Goal: Information Seeking & Learning: Learn about a topic

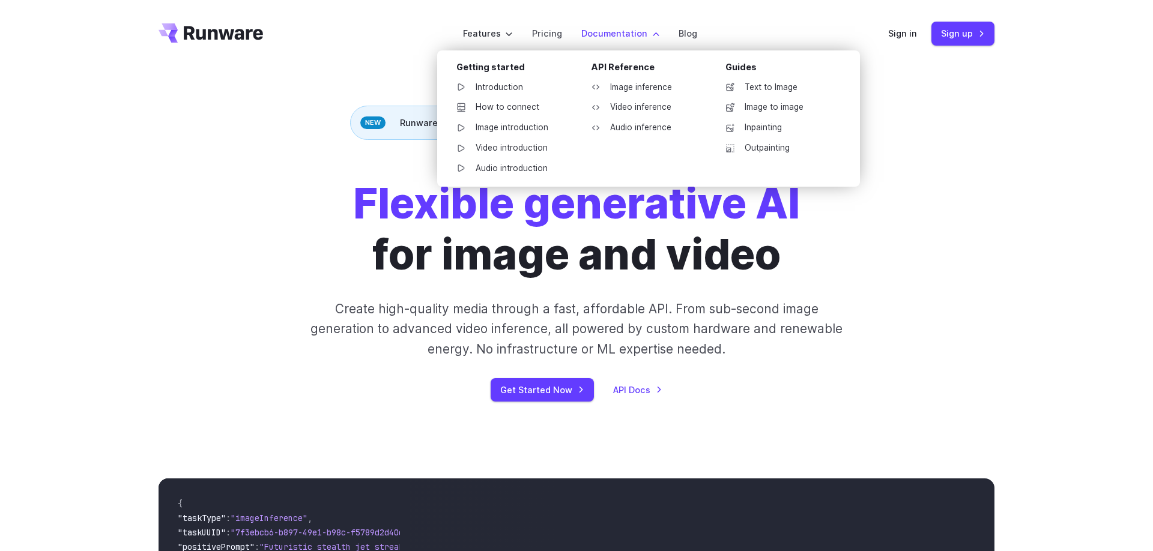
click at [641, 40] on label "Documentation" at bounding box center [620, 33] width 78 height 14
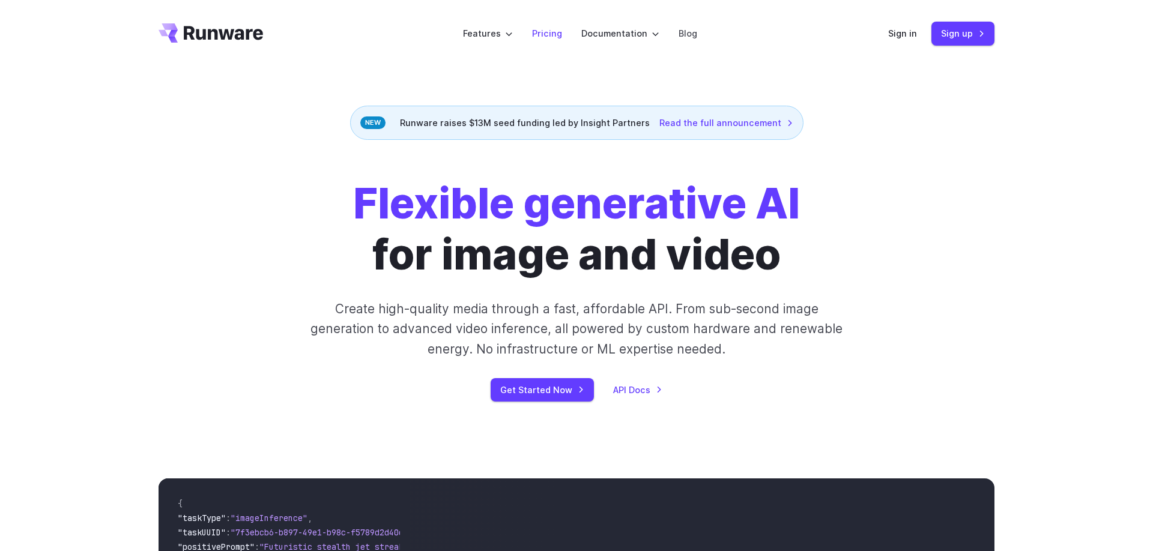
click at [551, 38] on link "Pricing" at bounding box center [547, 33] width 30 height 14
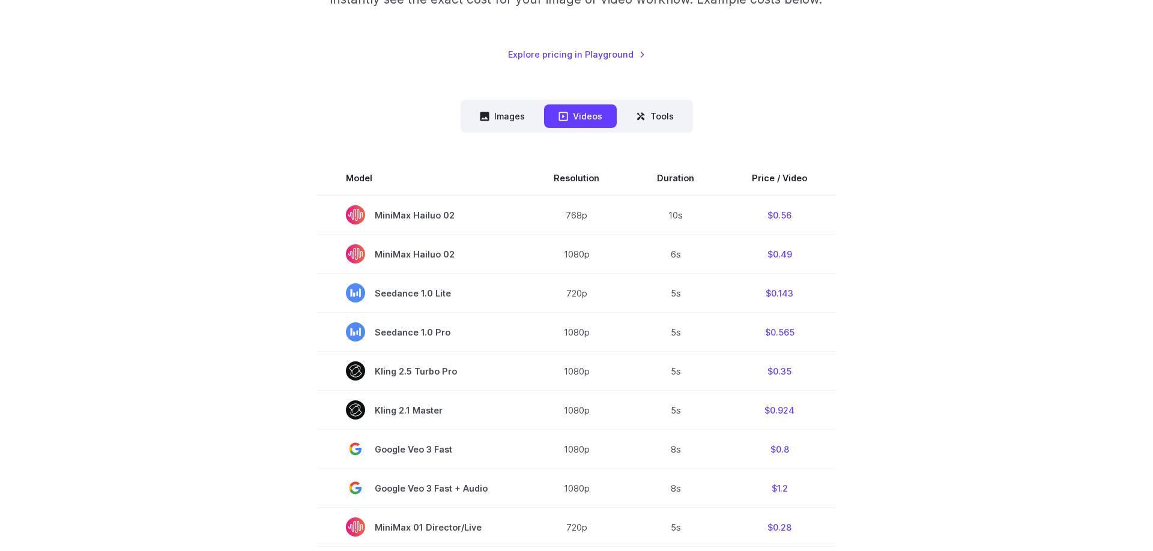
scroll to position [306, 0]
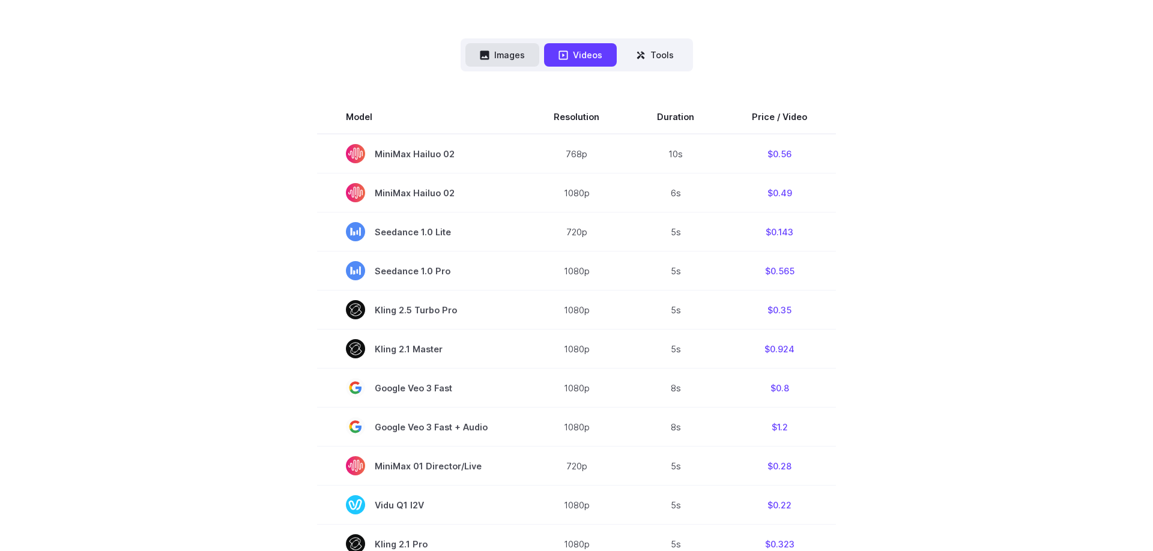
click at [518, 54] on button "Images" at bounding box center [502, 54] width 74 height 23
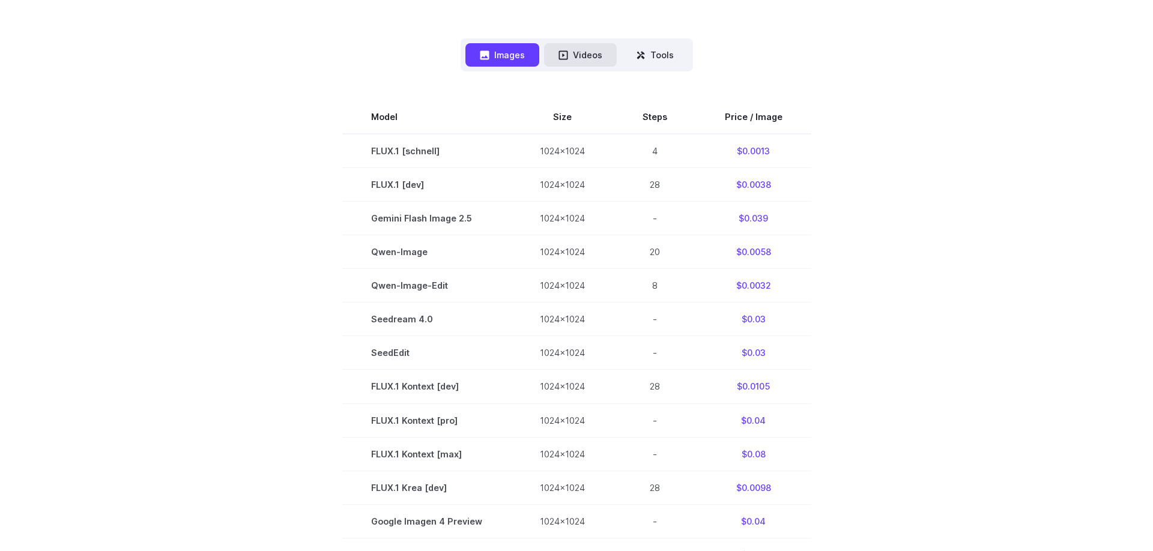
click at [581, 59] on button "Videos" at bounding box center [580, 54] width 73 height 23
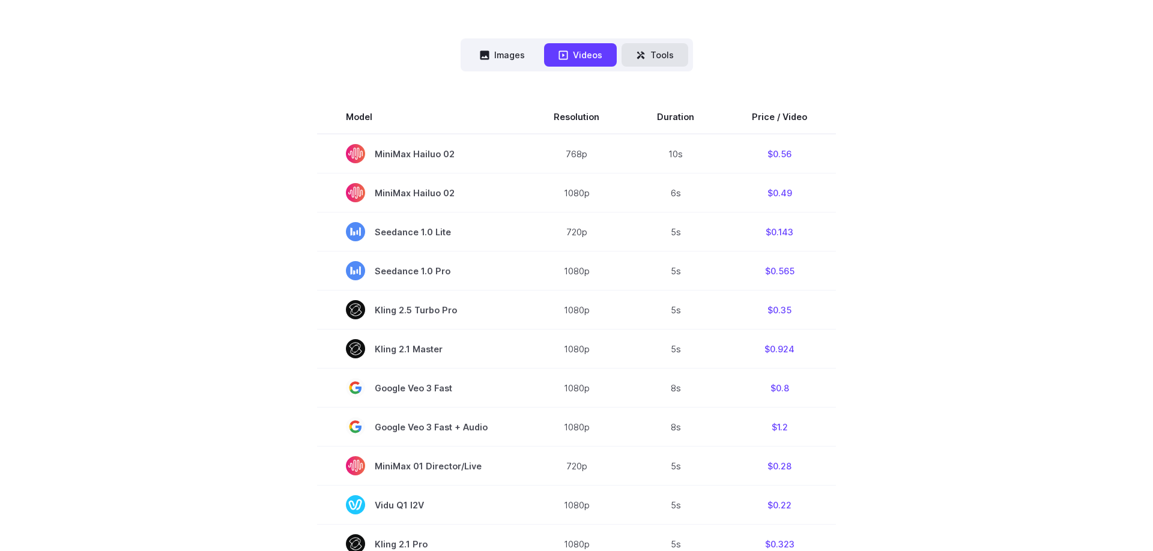
click at [654, 64] on button "Tools" at bounding box center [655, 54] width 67 height 23
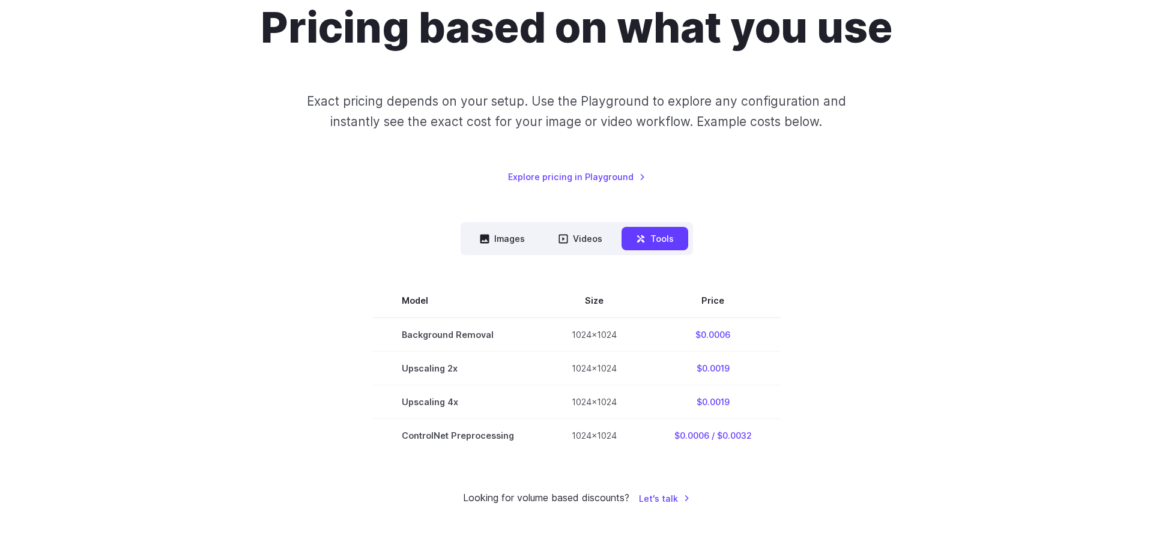
scroll to position [0, 0]
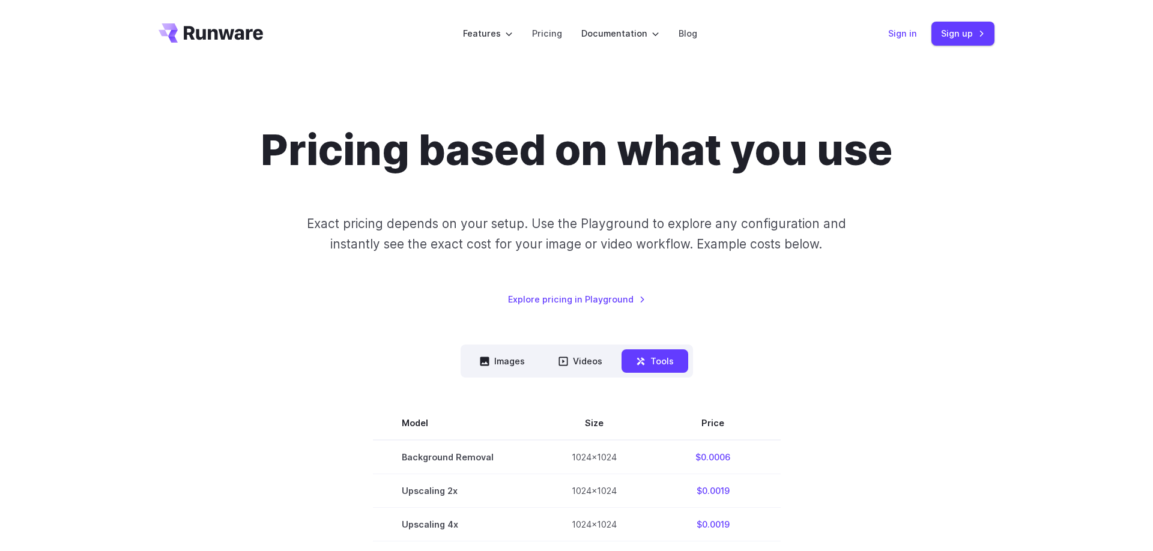
click at [902, 36] on link "Sign in" at bounding box center [902, 33] width 29 height 14
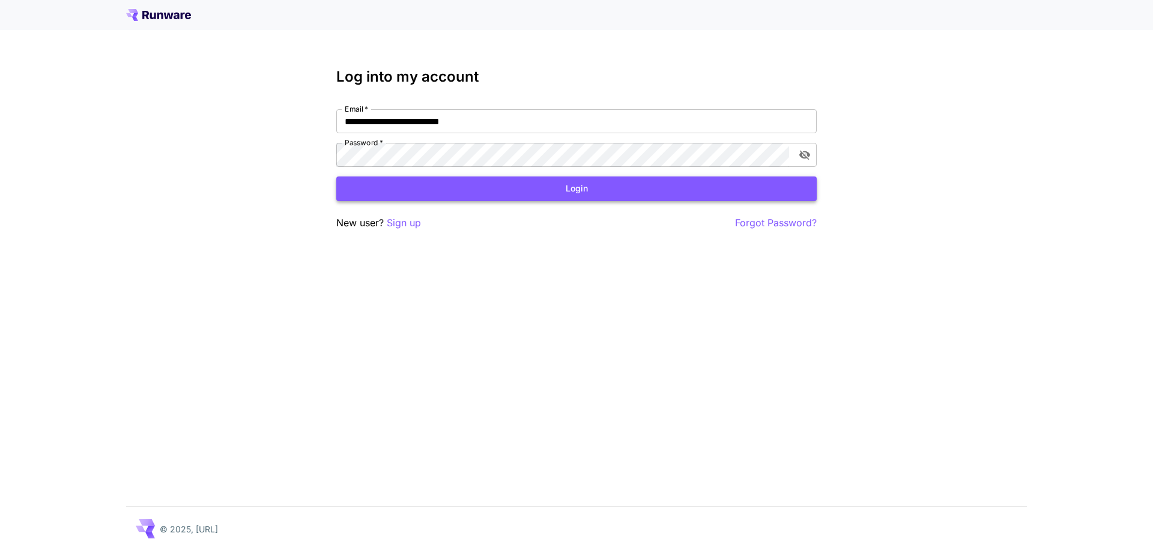
click at [596, 191] on button "Login" at bounding box center [576, 189] width 480 height 25
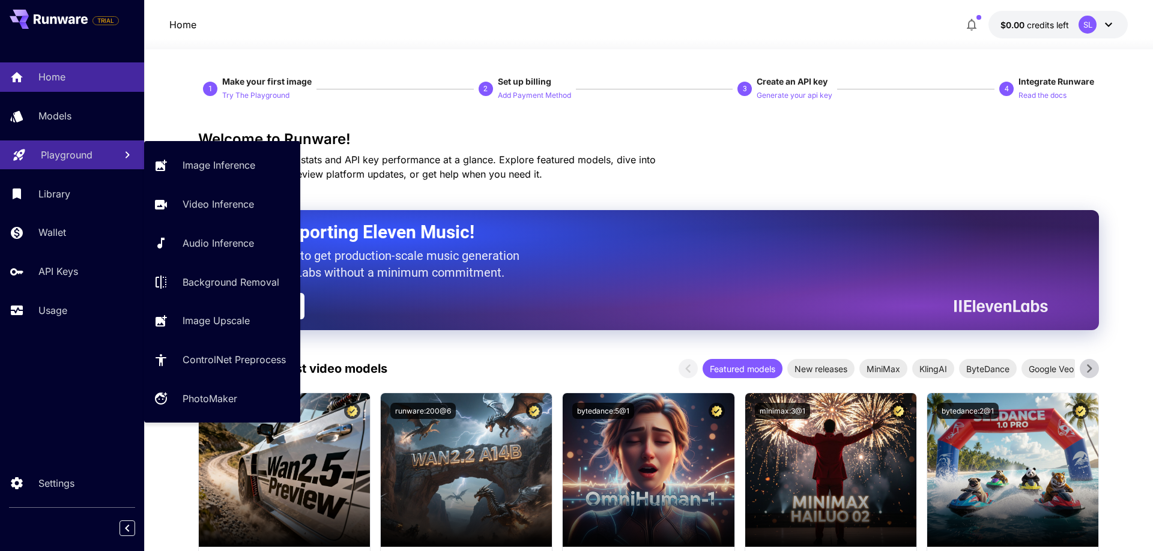
click at [56, 156] on p "Playground" at bounding box center [67, 155] width 52 height 14
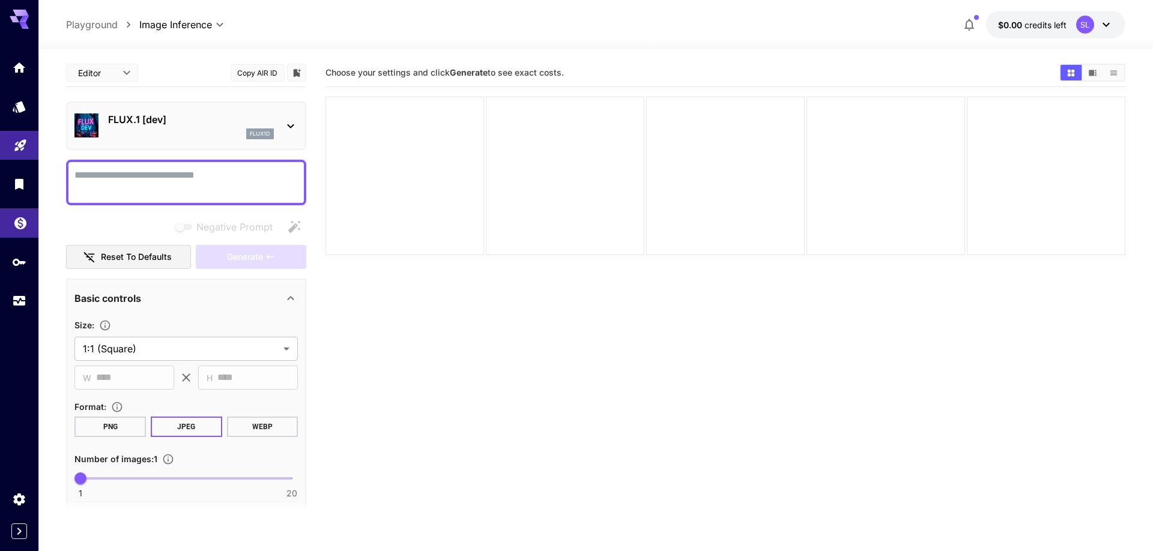
click at [13, 233] on link at bounding box center [19, 222] width 38 height 29
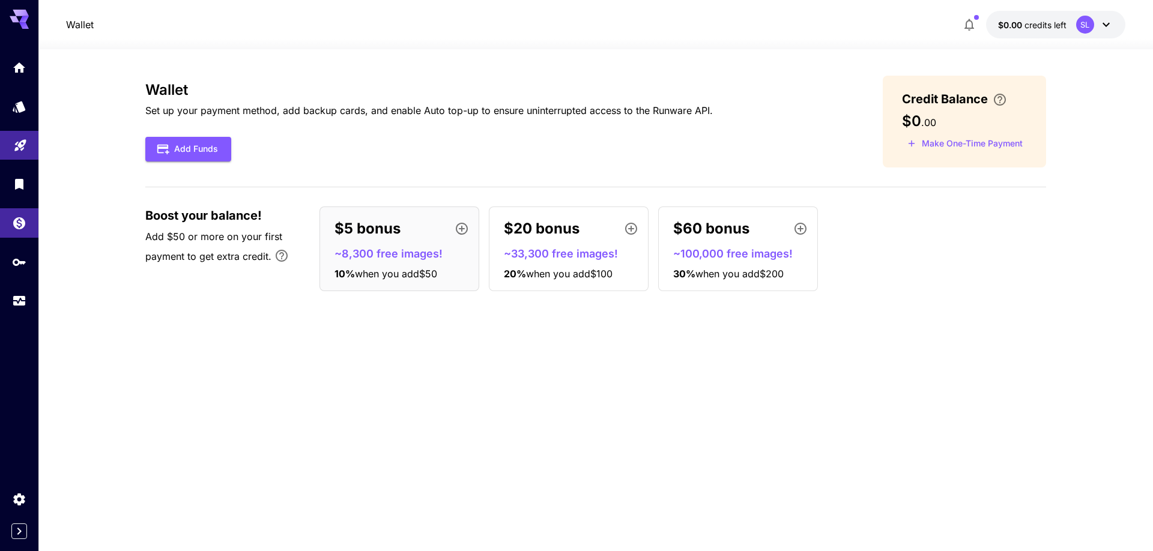
click at [13, 20] on icon at bounding box center [19, 16] width 19 height 13
click at [16, 495] on icon "Settings" at bounding box center [20, 496] width 14 height 14
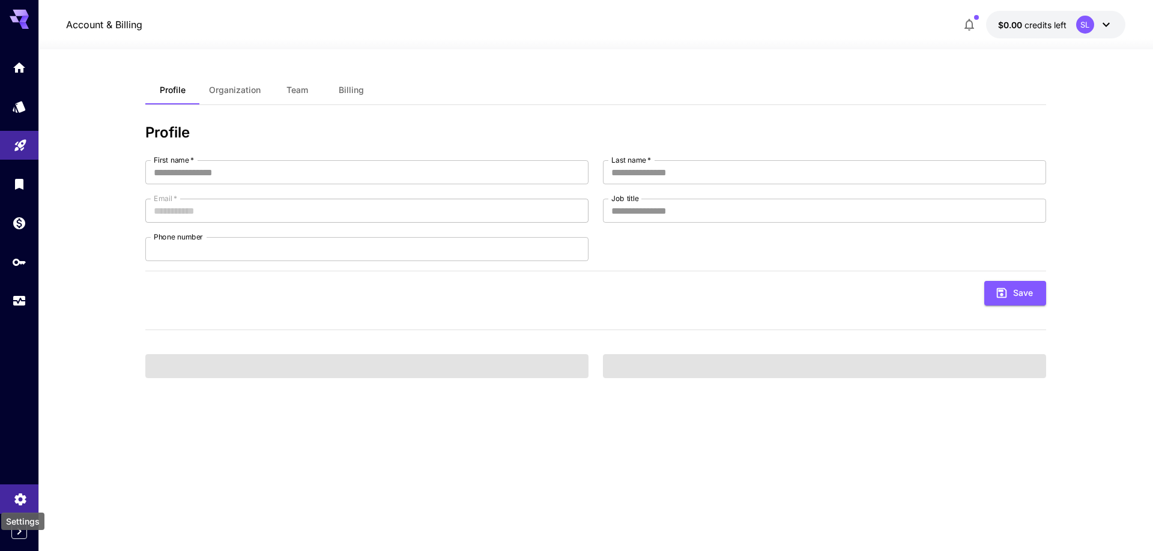
type input "*********"
type input "********"
type input "**********"
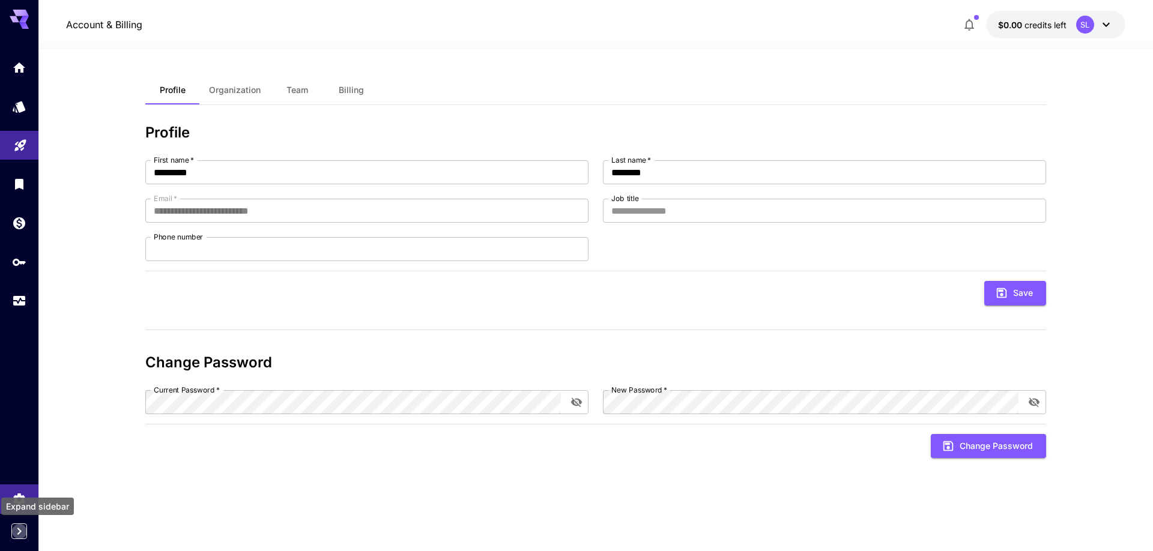
click at [14, 536] on icon "Expand sidebar" at bounding box center [19, 531] width 14 height 14
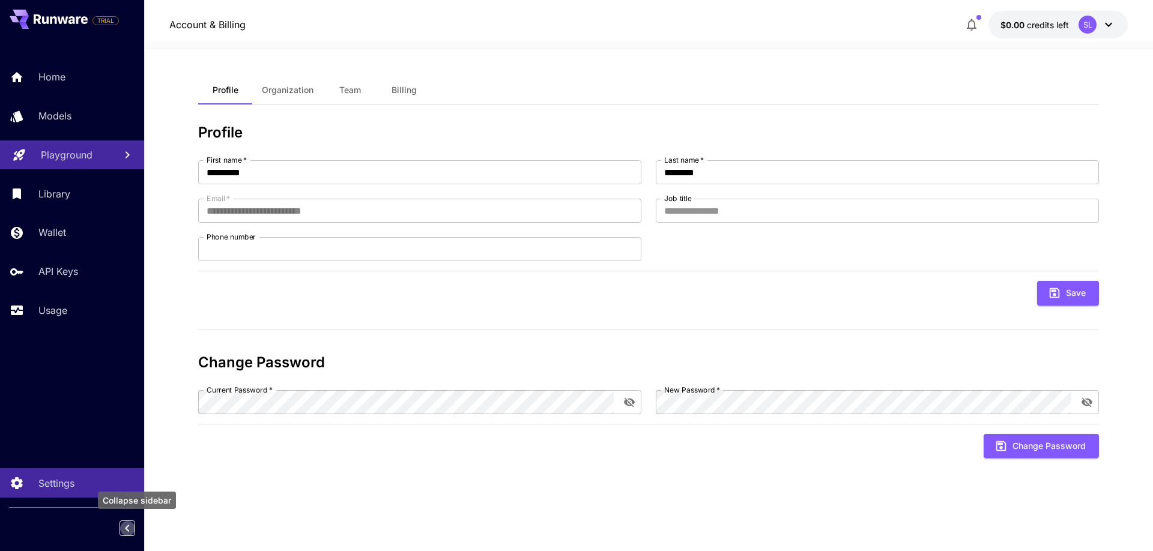
click at [124, 531] on icon "Collapse sidebar" at bounding box center [127, 528] width 14 height 14
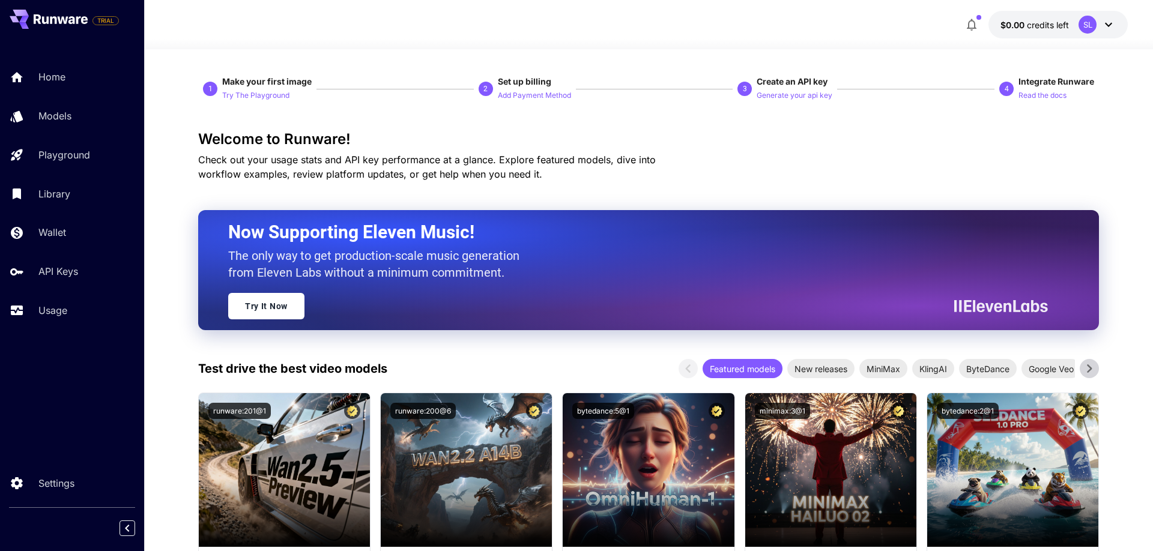
click at [1113, 25] on icon at bounding box center [1108, 24] width 14 height 14
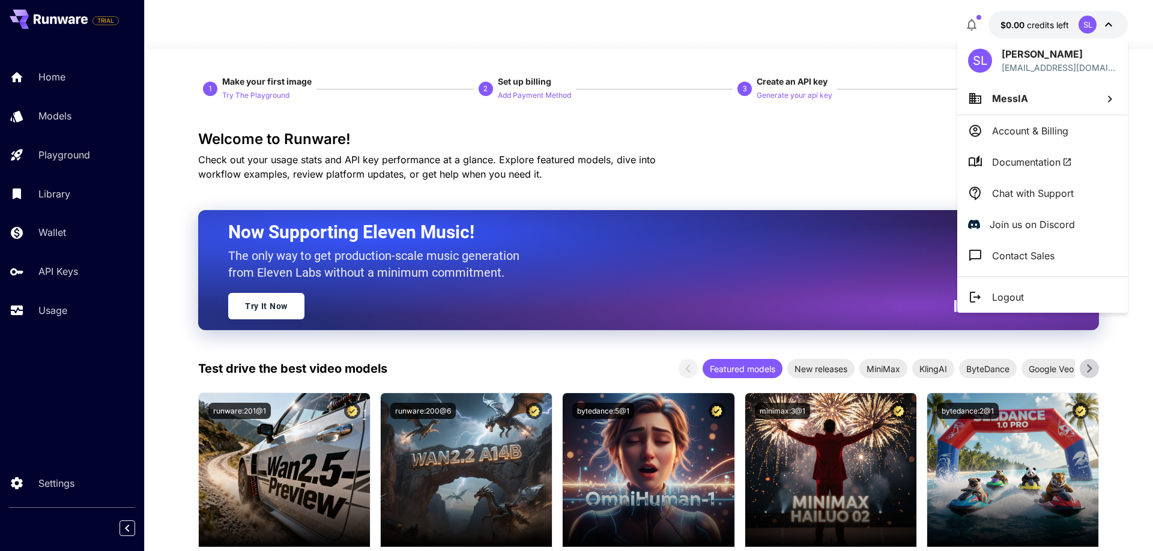
click at [49, 198] on div at bounding box center [576, 275] width 1153 height 551
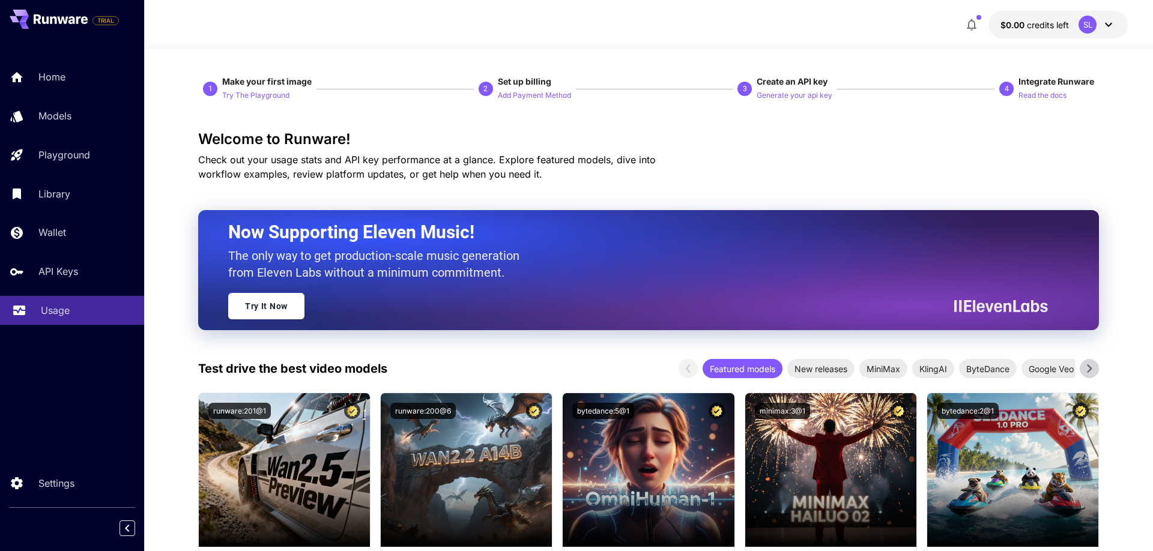
click at [67, 310] on p "Usage" at bounding box center [55, 310] width 29 height 14
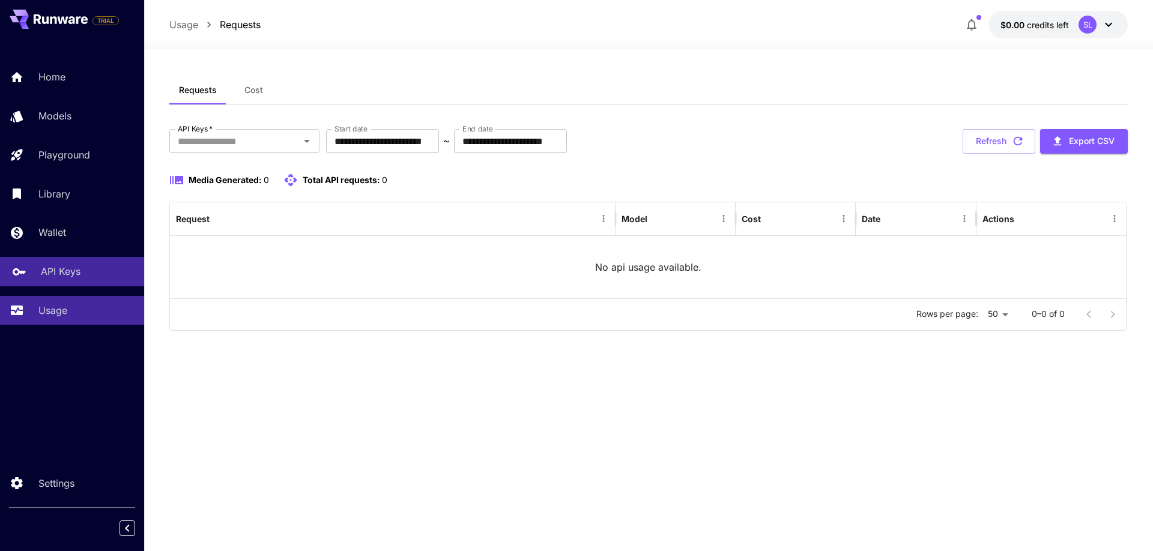
click at [50, 279] on p "API Keys" at bounding box center [61, 271] width 40 height 14
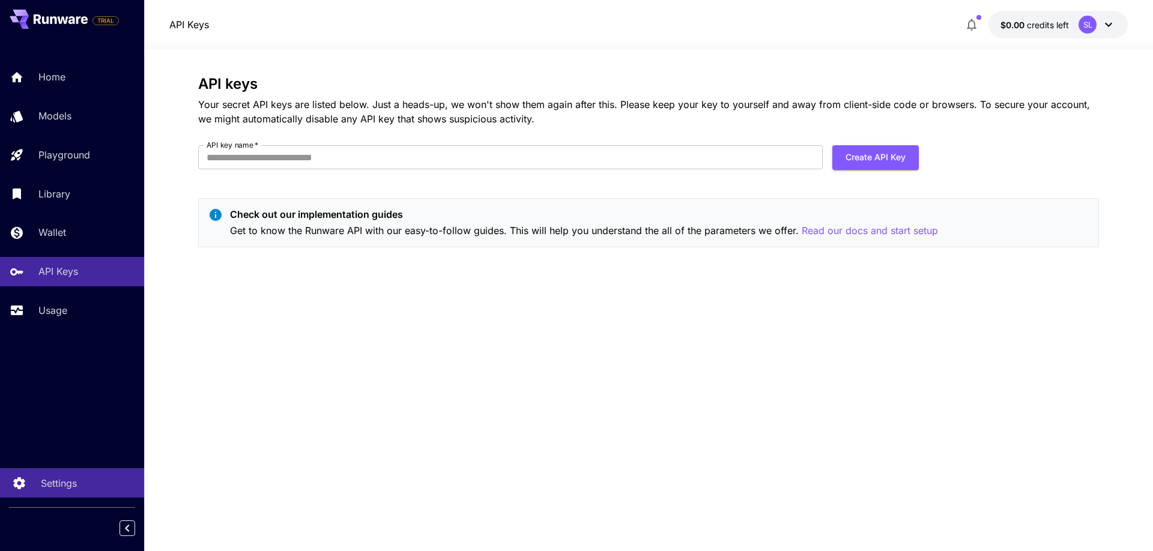
click at [61, 489] on p "Settings" at bounding box center [59, 483] width 36 height 14
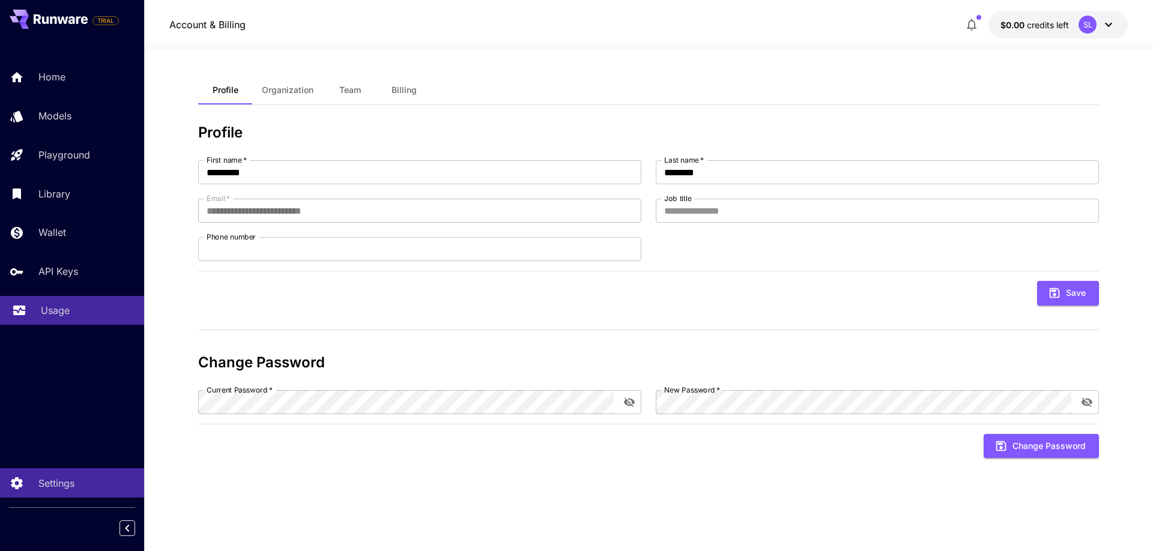
click at [56, 318] on p "Usage" at bounding box center [55, 310] width 29 height 14
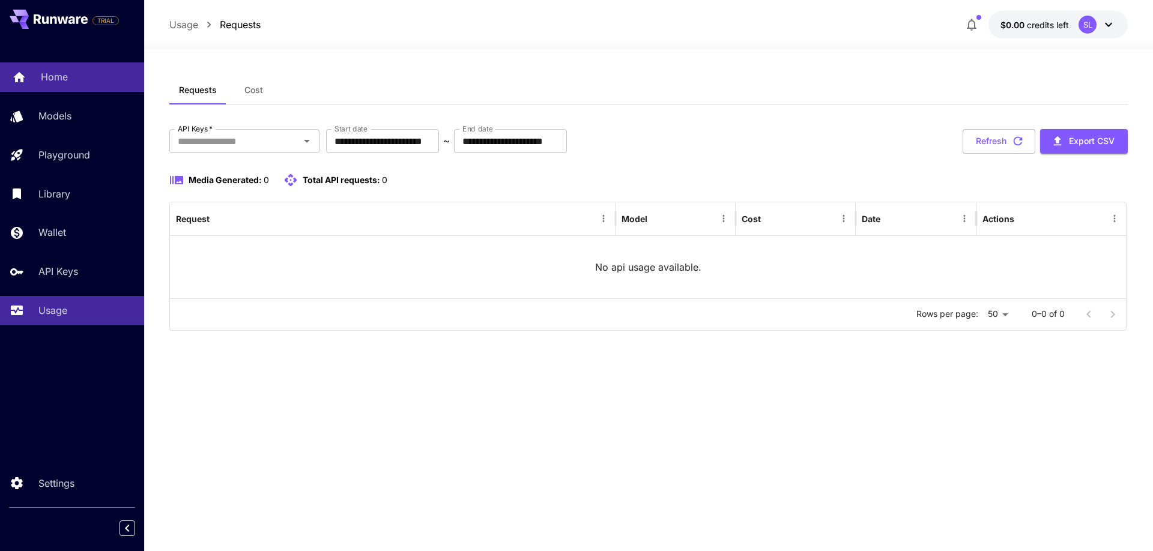
click at [38, 68] on link "Home" at bounding box center [72, 76] width 144 height 29
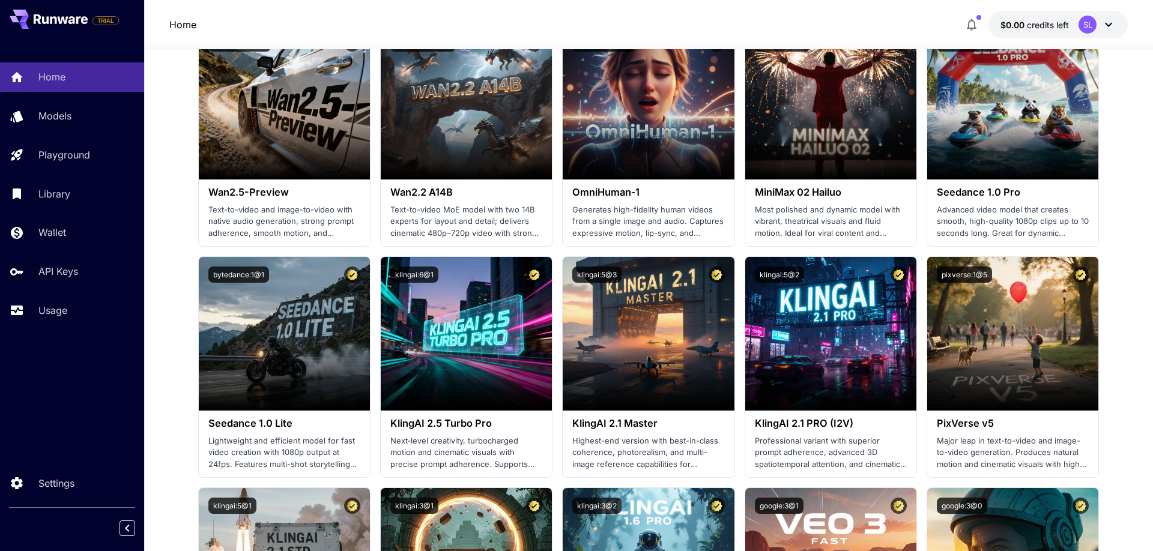
scroll to position [245, 0]
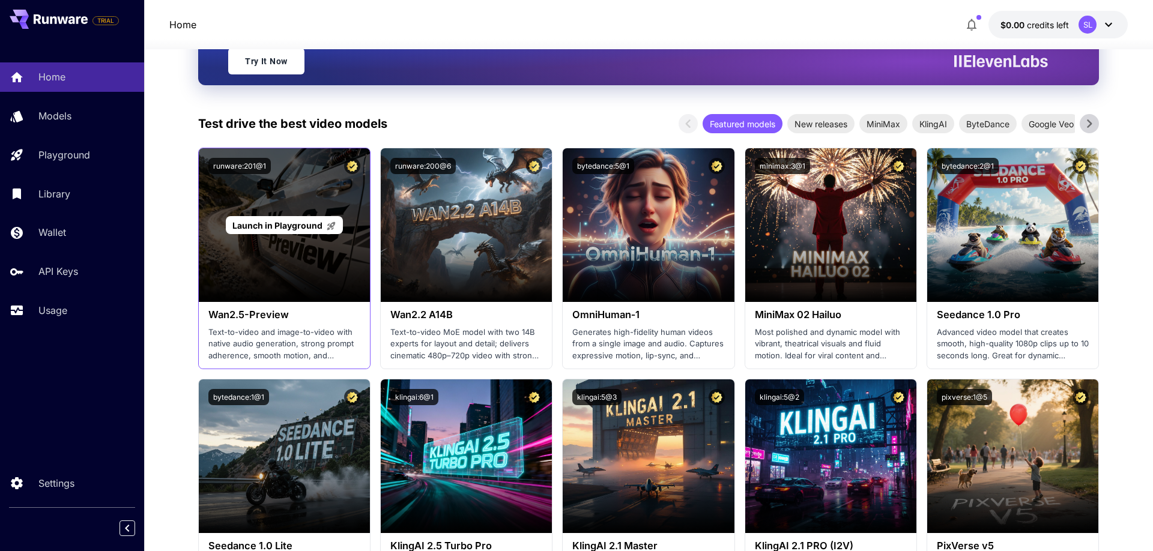
click at [282, 264] on div "Launch in Playground" at bounding box center [284, 225] width 171 height 154
click at [283, 228] on span "Launch in Playground" at bounding box center [277, 225] width 90 height 10
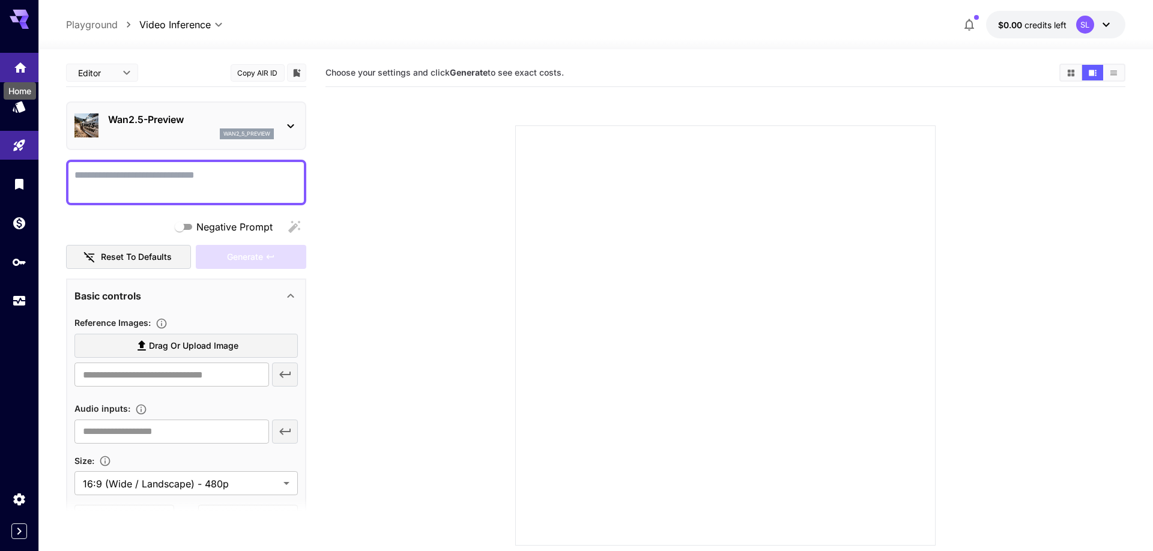
click at [23, 70] on icon "Home" at bounding box center [20, 64] width 14 height 14
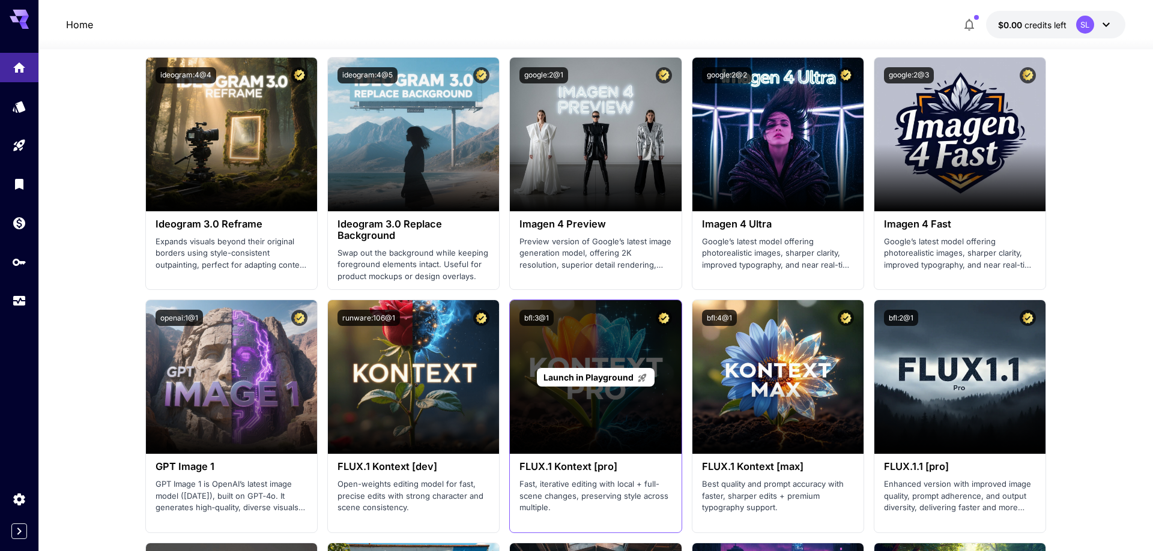
scroll to position [1960, 0]
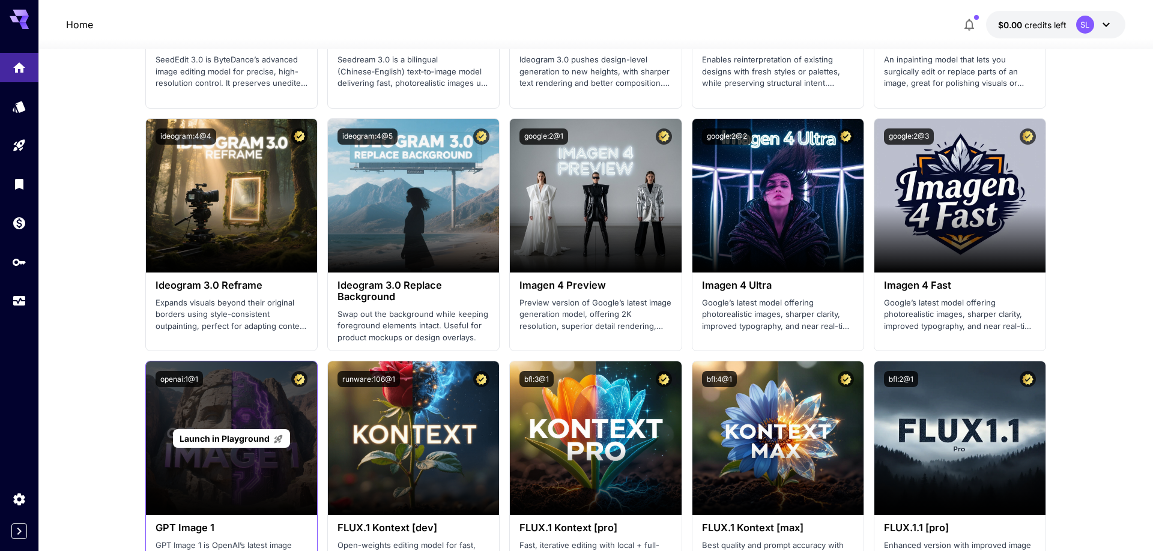
click at [234, 422] on div "Launch in Playground" at bounding box center [231, 439] width 171 height 154
click at [227, 439] on span "Launch in Playground" at bounding box center [225, 439] width 90 height 10
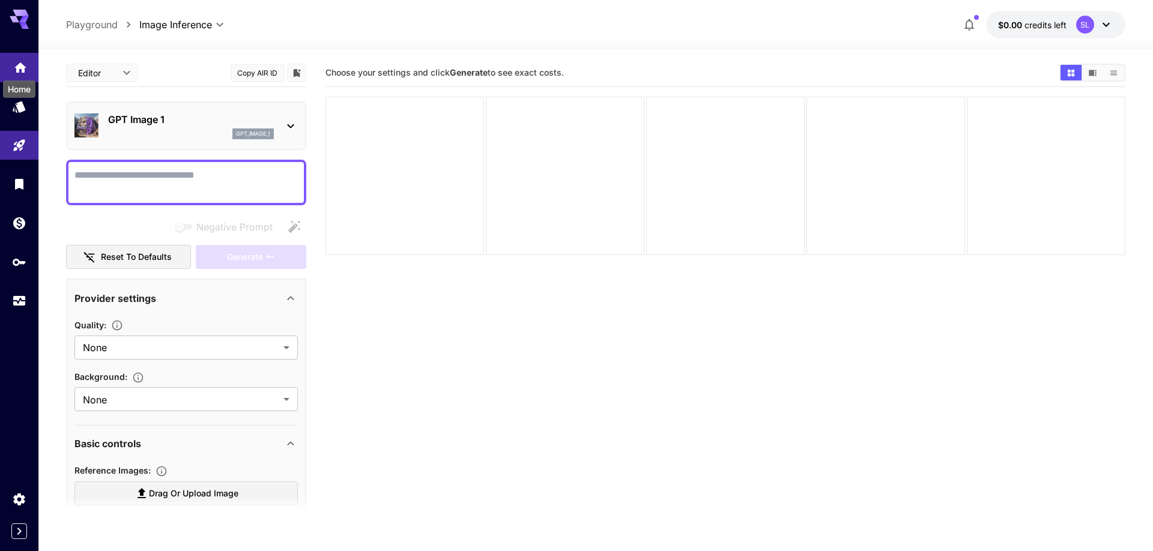
click at [15, 70] on icon "Home" at bounding box center [20, 64] width 14 height 14
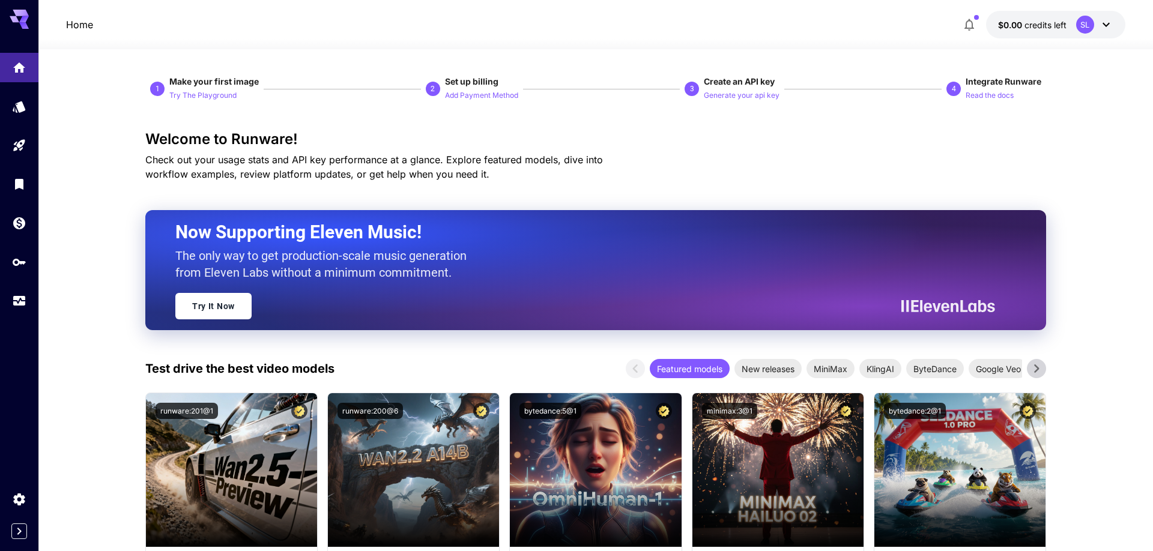
click at [1112, 27] on icon at bounding box center [1106, 24] width 14 height 14
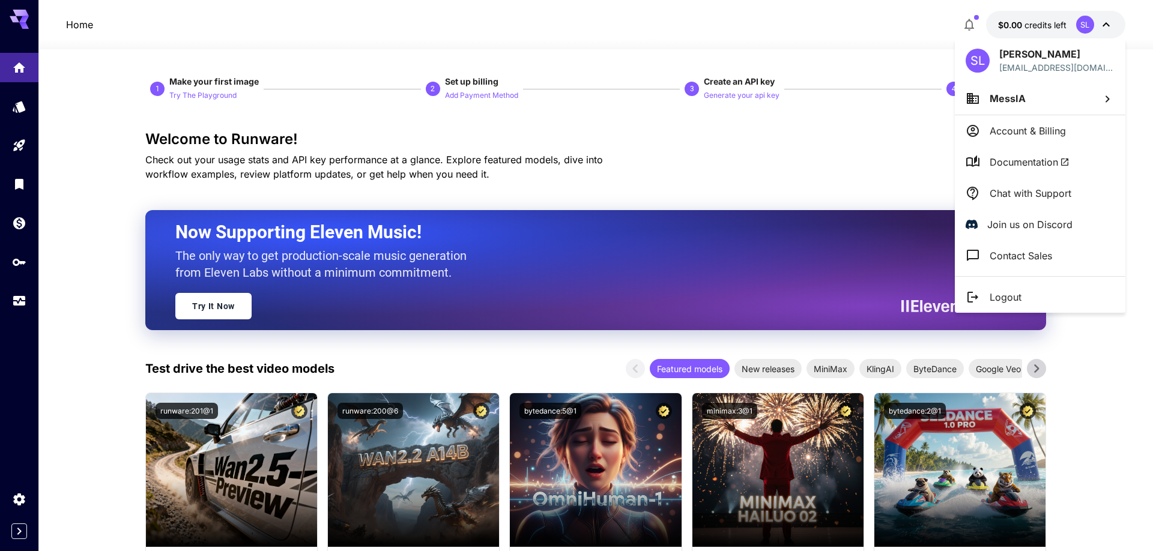
click at [1003, 296] on p "Logout" at bounding box center [1006, 297] width 32 height 14
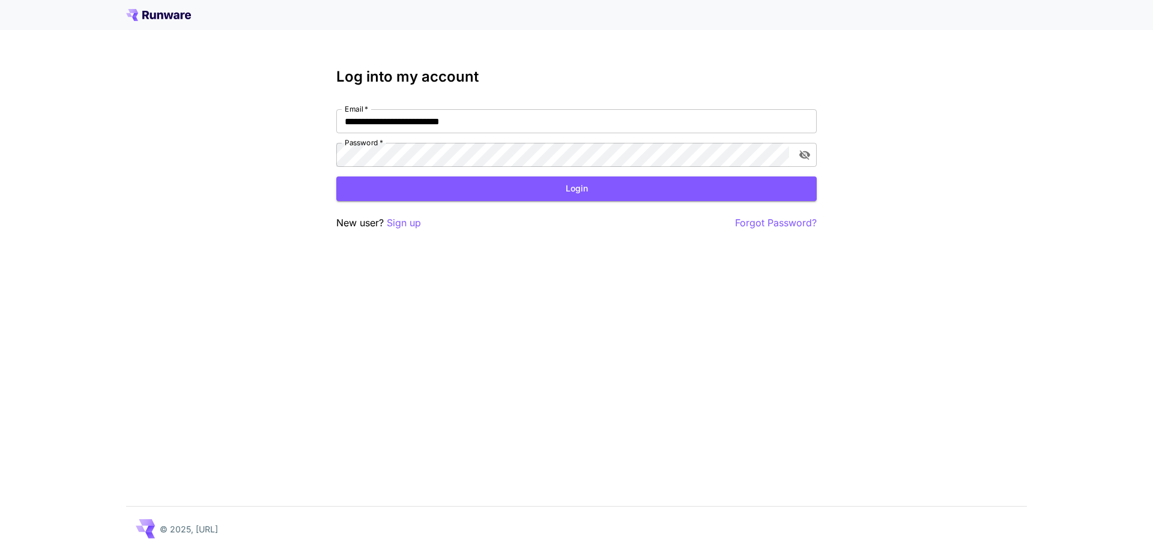
click at [152, 16] on icon at bounding box center [158, 15] width 65 height 12
click at [145, 528] on icon at bounding box center [145, 528] width 19 height 19
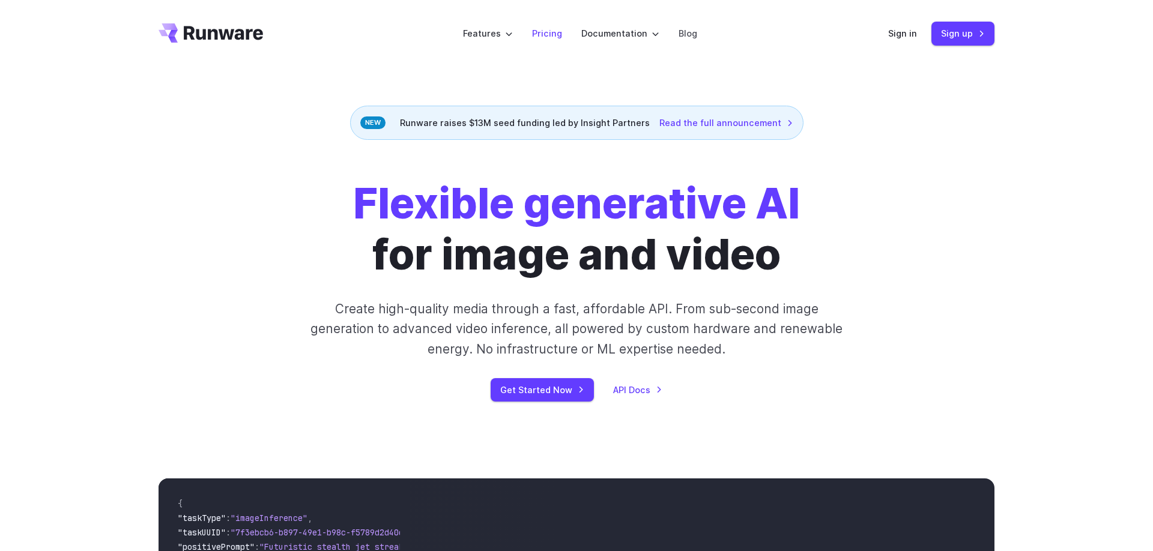
click at [549, 32] on link "Pricing" at bounding box center [547, 33] width 30 height 14
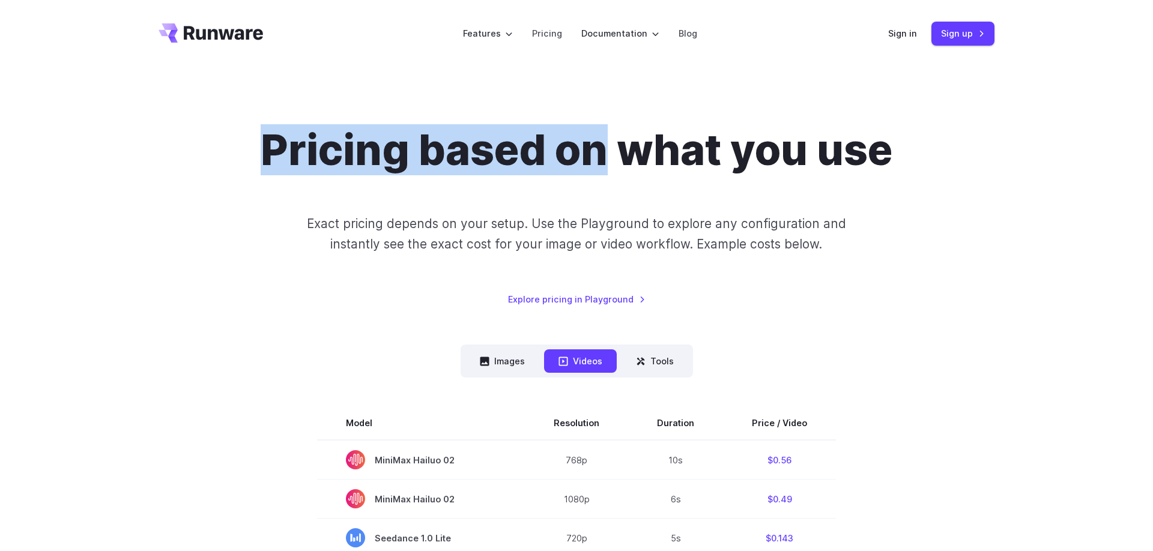
drag, startPoint x: 213, startPoint y: 21, endPoint x: 514, endPoint y: 98, distance: 310.7
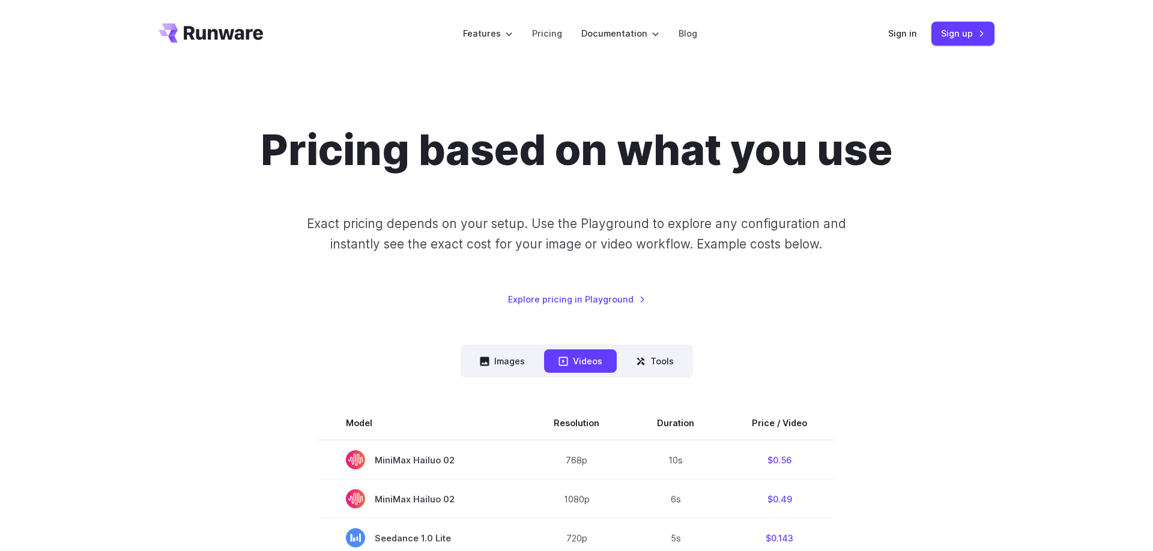
click at [257, 130] on div "Pricing based on what you use Exact pricing depends on your setup. Use the Play…" at bounding box center [577, 215] width 836 height 181
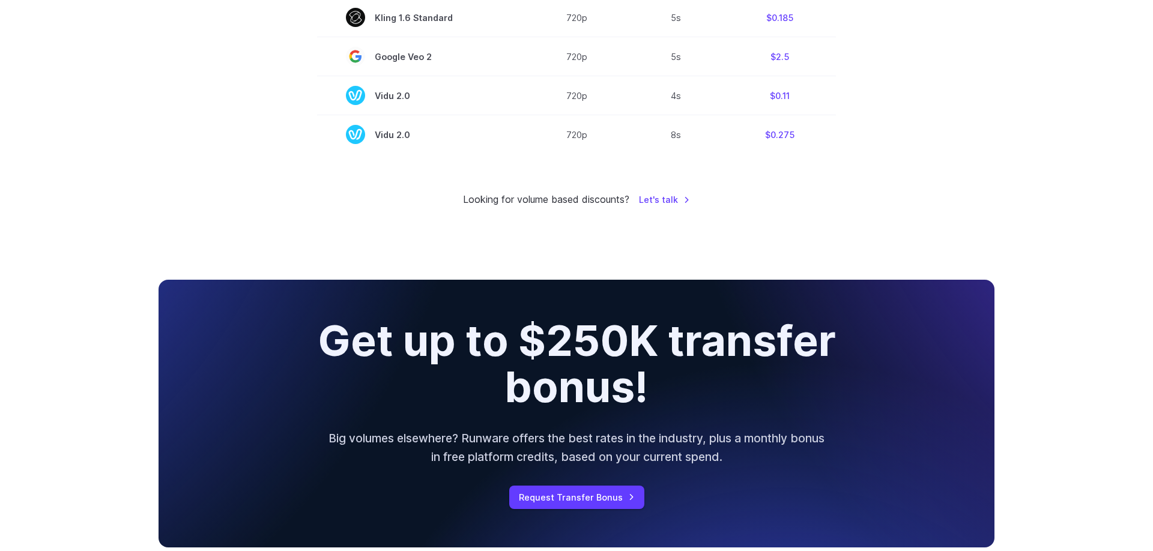
scroll to position [1233, 0]
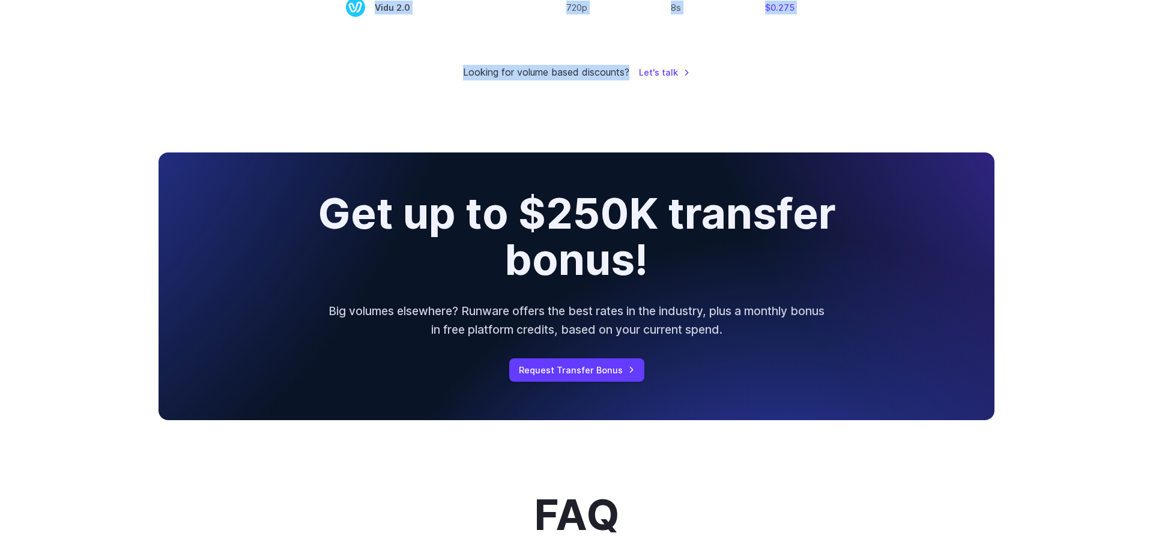
drag, startPoint x: 250, startPoint y: 136, endPoint x: 710, endPoint y: 106, distance: 461.5
copy div "Vidu 2.0 720p 8s $0.275 Model Size Price Background Removal 1024x1024 $0.0006 U…"
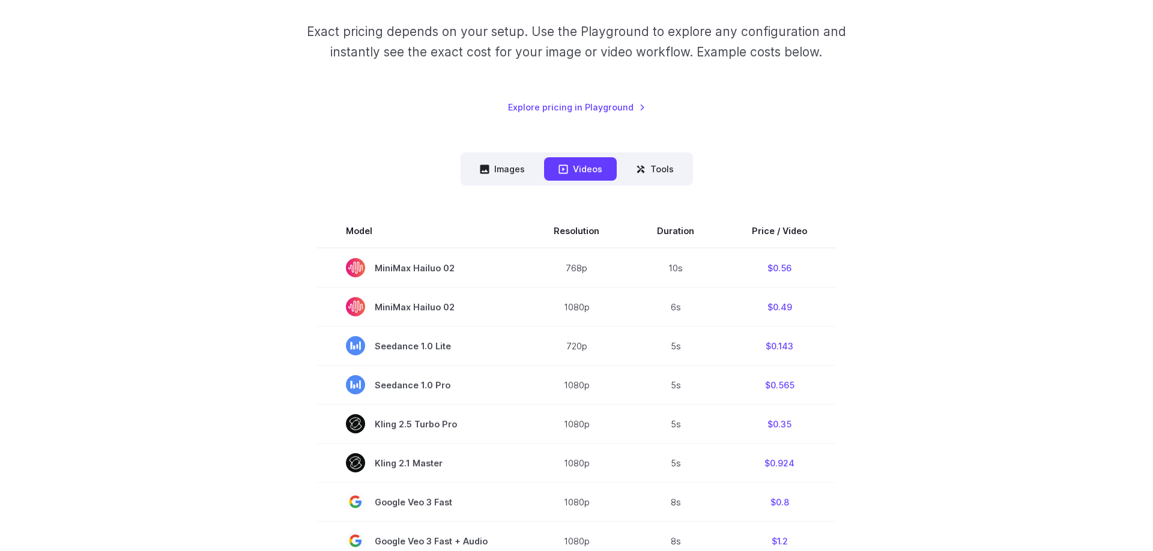
scroll to position [131, 0]
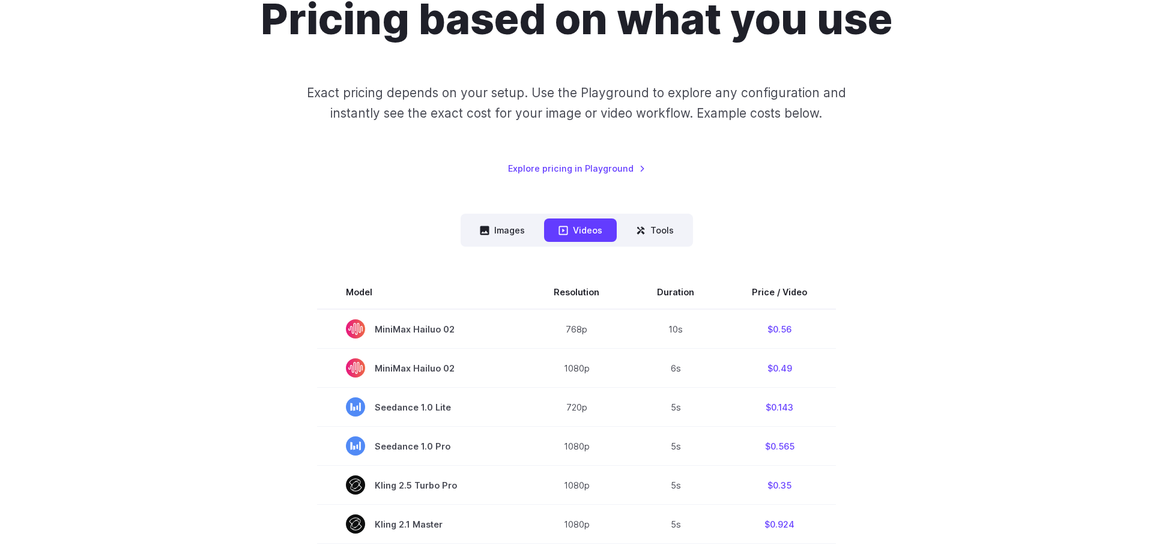
click at [502, 235] on button "Images" at bounding box center [502, 230] width 74 height 23
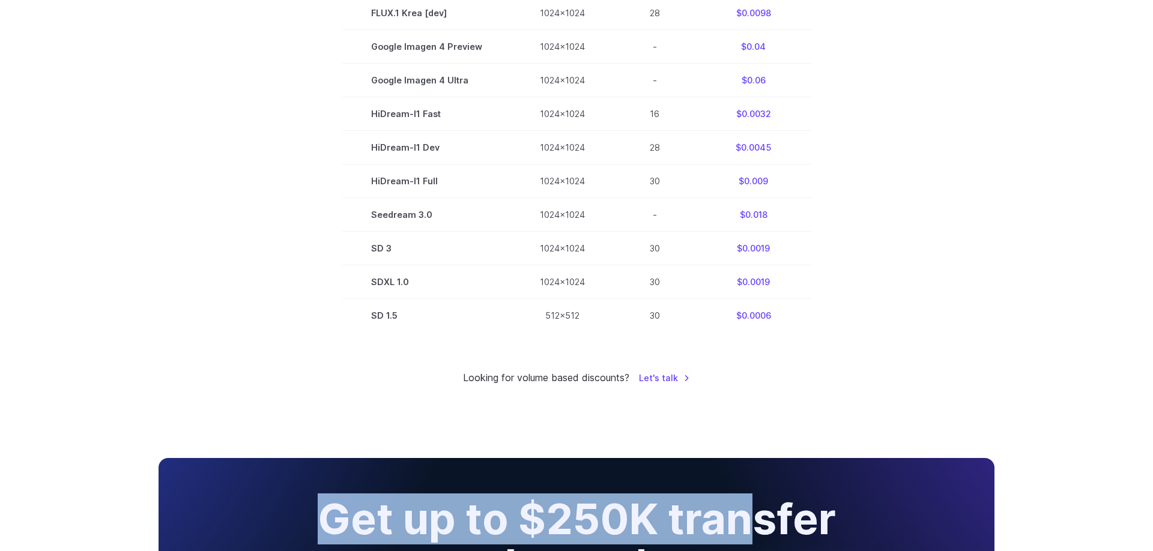
scroll to position [784, 0]
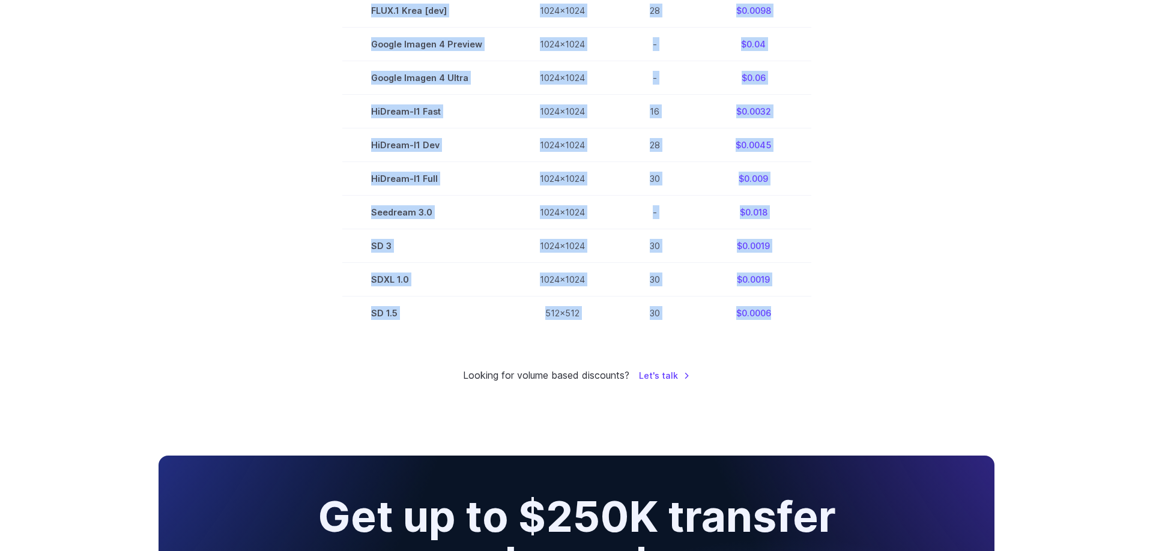
drag, startPoint x: 244, startPoint y: 135, endPoint x: 787, endPoint y: 339, distance: 580.0
copy div "Model Size Steps Price / Image FLUX.1 [schnell] 1024x1024 4 $0.0013 FLUX.1 [dev…"
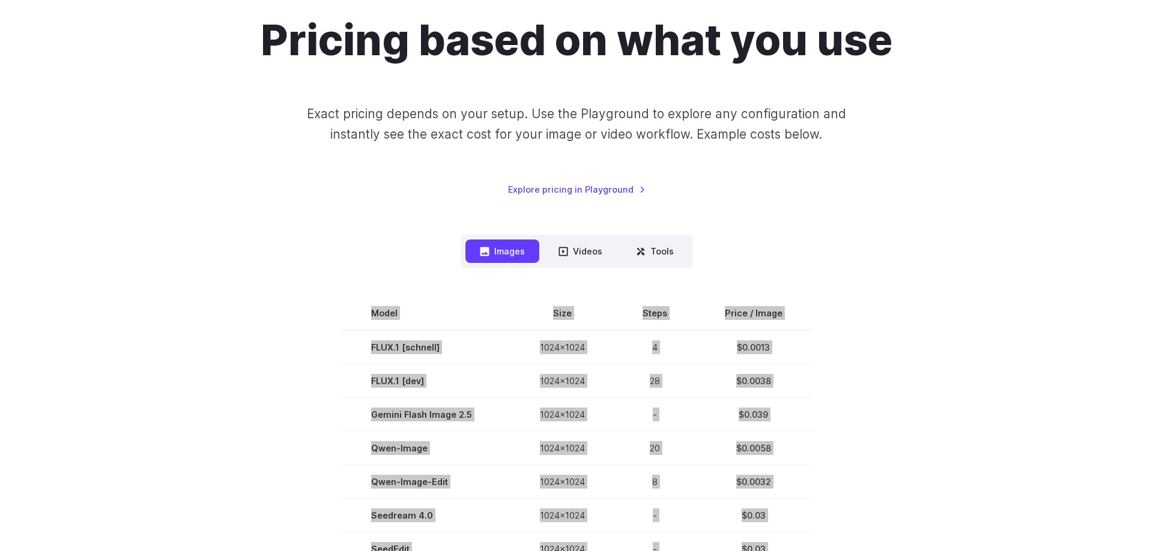
scroll to position [0, 0]
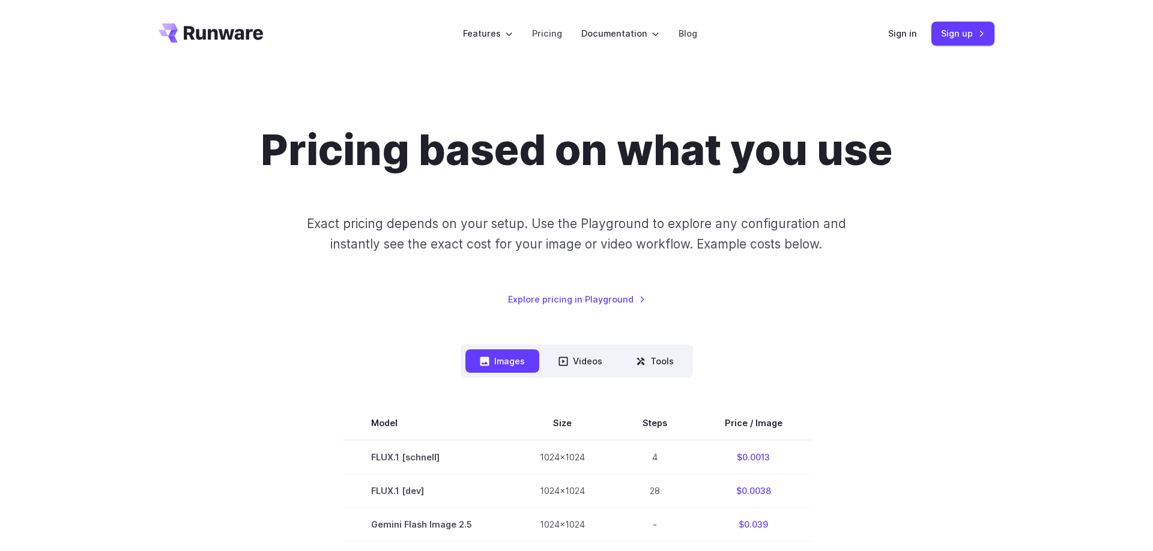
click at [190, 247] on div "Pricing based on what you use Exact pricing depends on your setup. Use the Play…" at bounding box center [577, 215] width 836 height 181
click at [910, 38] on link "Sign in" at bounding box center [902, 33] width 29 height 14
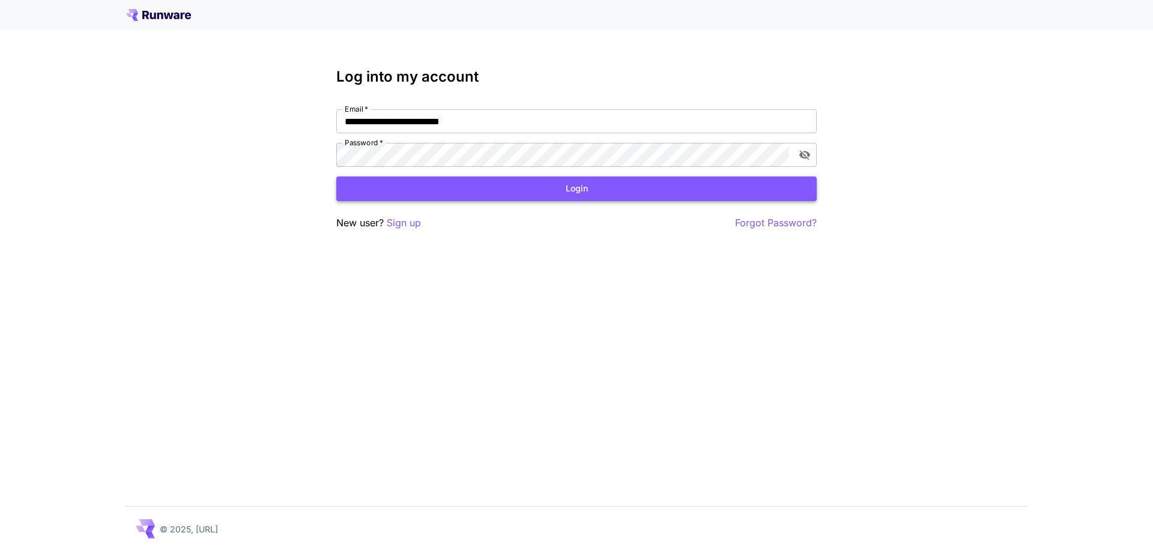
click at [477, 197] on button "Login" at bounding box center [576, 189] width 480 height 25
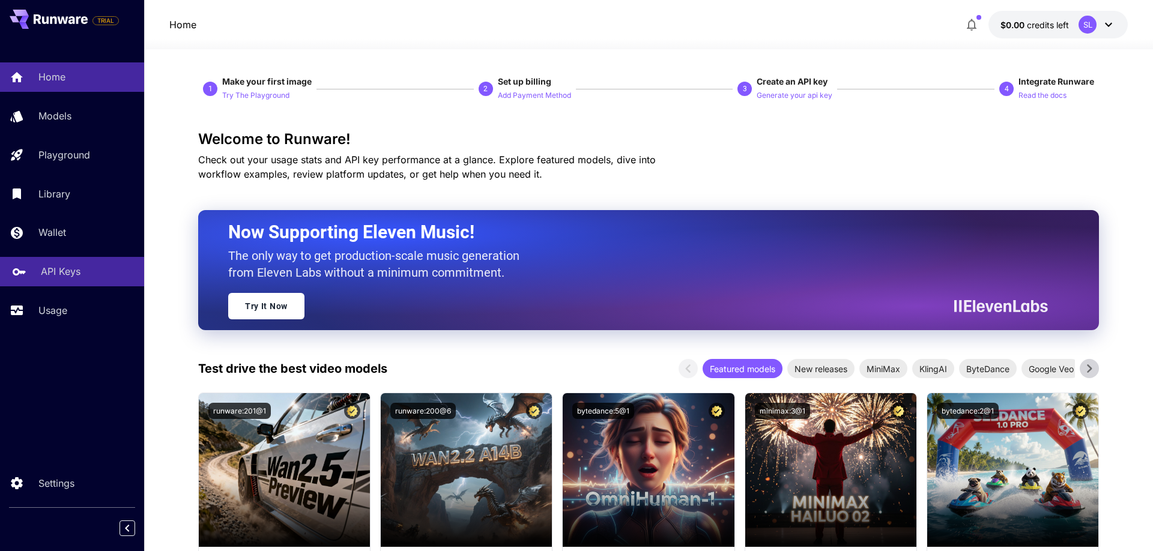
click at [57, 273] on p "API Keys" at bounding box center [61, 271] width 40 height 14
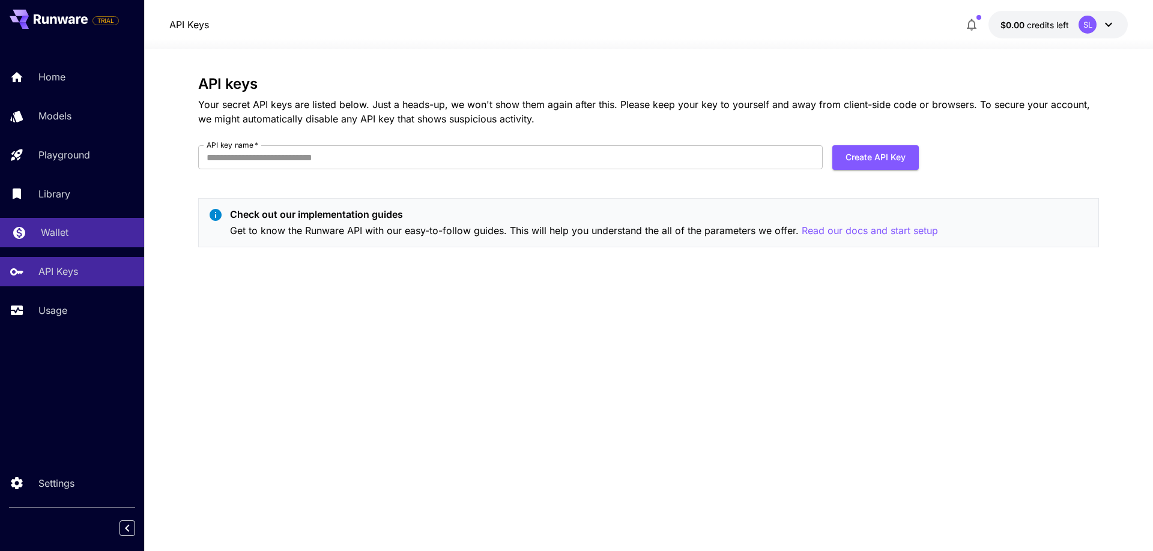
click at [52, 240] on p "Wallet" at bounding box center [55, 232] width 28 height 14
